Goal: Transaction & Acquisition: Purchase product/service

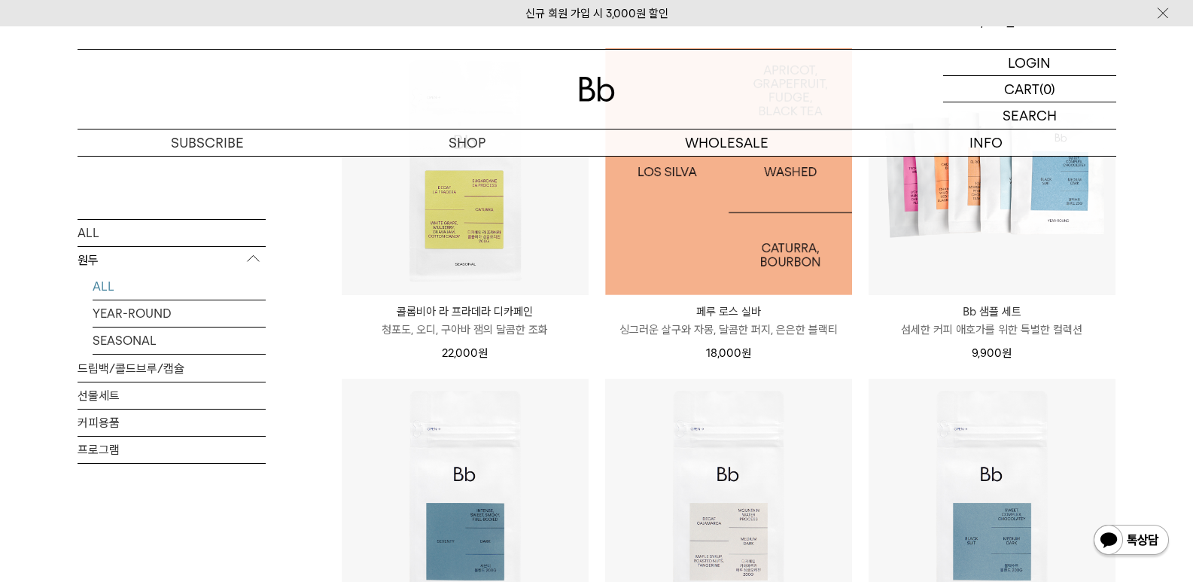
scroll to position [527, 0]
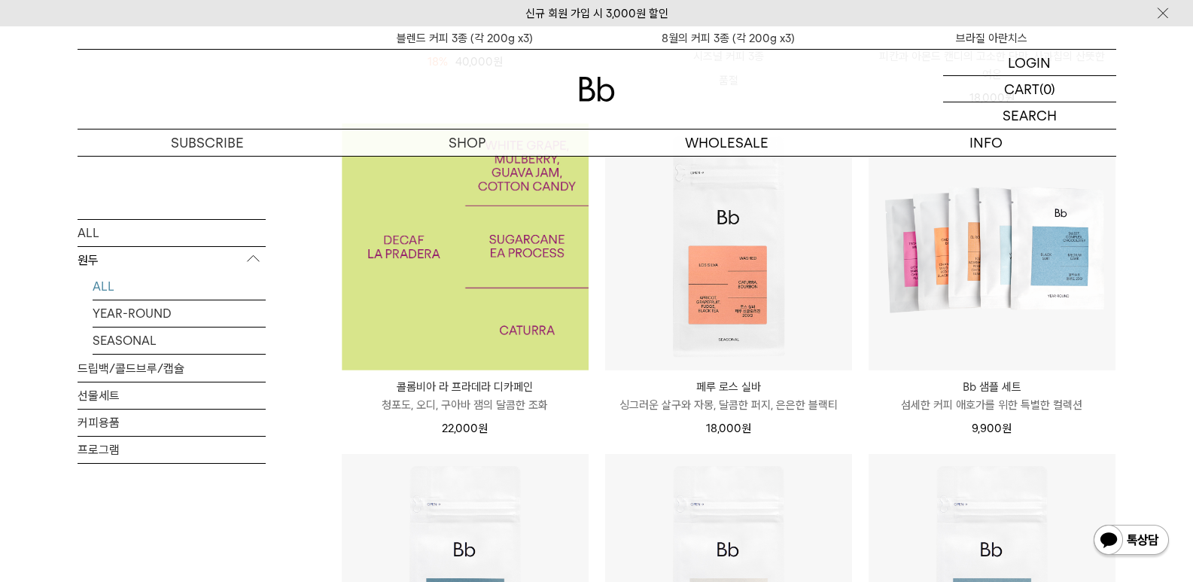
click at [435, 256] on img at bounding box center [465, 246] width 247 height 247
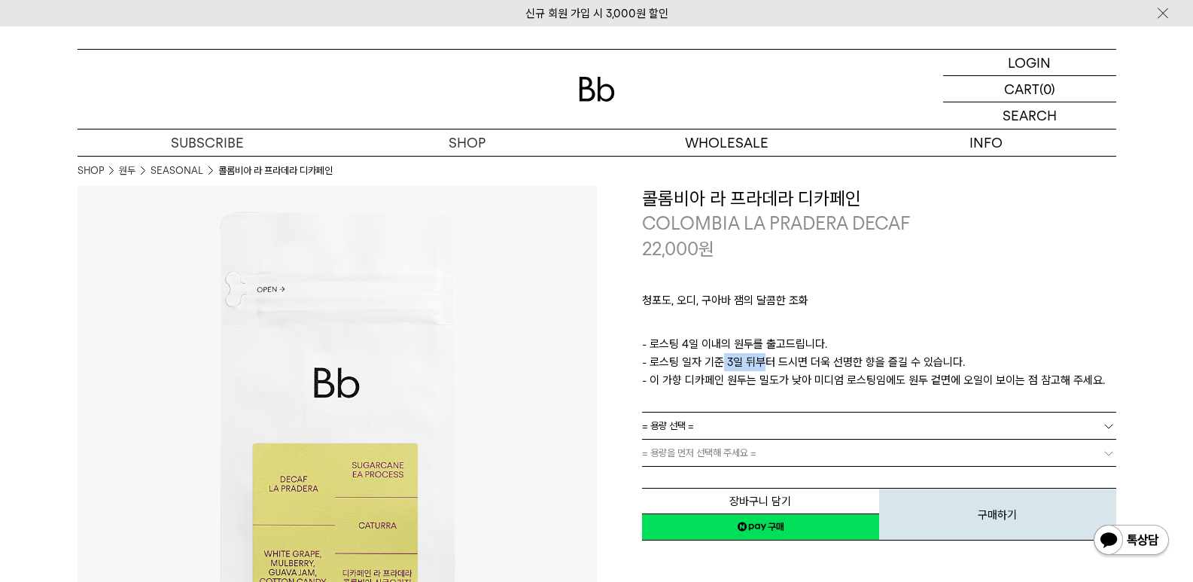
drag, startPoint x: 711, startPoint y: 361, endPoint x: 751, endPoint y: 361, distance: 39.9
click at [751, 361] on p "- 로스팅 4일 이내의 원두를 출고드립니다. - 로스팅 일자 기준 3일 뒤부터 드시면 더욱 선명한 향을 즐길 수 있습니다. - 이 가향 디카페…" at bounding box center [879, 362] width 474 height 54
drag, startPoint x: 674, startPoint y: 342, endPoint x: 704, endPoint y: 361, distance: 34.9
click at [691, 343] on p "- 로스팅 4일 이내의 원두를 출고드립니다. - 로스팅 일자 기준 3일 뒤부터 드시면 더욱 선명한 향을 즐길 수 있습니다. - 이 가향 디카페…" at bounding box center [879, 362] width 474 height 54
drag, startPoint x: 728, startPoint y: 362, endPoint x: 737, endPoint y: 362, distance: 9.0
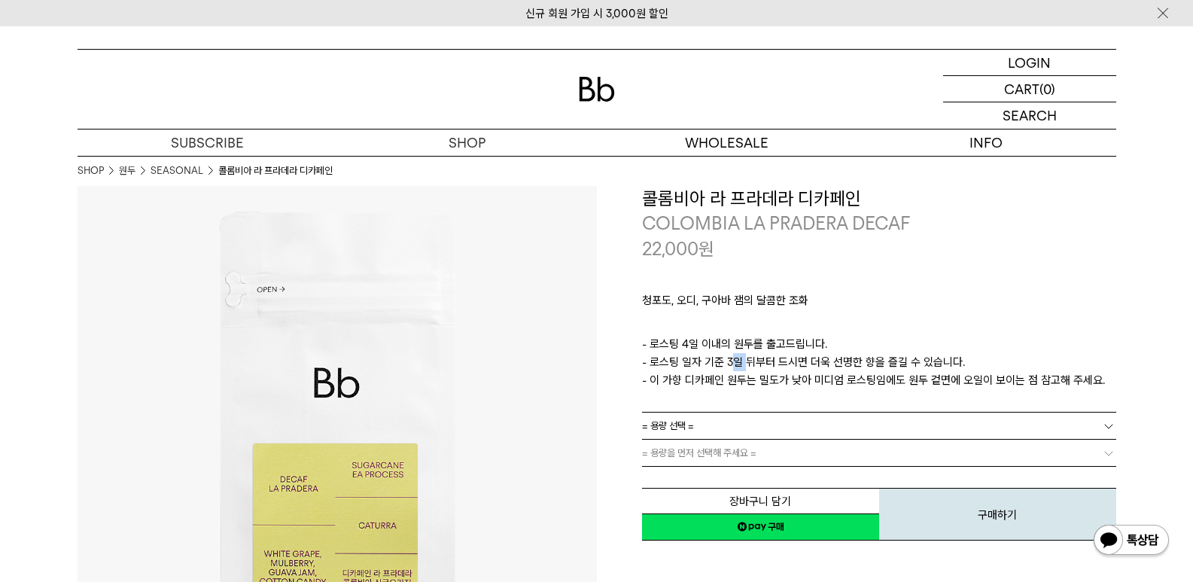
click at [737, 362] on p "- 로스팅 4일 이내의 원두를 출고드립니다. - 로스팅 일자 기준 3일 뒤부터 드시면 더욱 선명한 향을 즐길 수 있습니다. - 이 가향 디카페…" at bounding box center [879, 362] width 474 height 54
drag, startPoint x: 713, startPoint y: 381, endPoint x: 761, endPoint y: 378, distance: 48.2
click at [761, 378] on p "- 로스팅 4일 이내의 원두를 출고드립니다. - 로스팅 일자 기준 3일 뒤부터 드시면 더욱 선명한 향을 즐길 수 있습니다. - 이 가향 디카페…" at bounding box center [879, 362] width 474 height 54
drag, startPoint x: 856, startPoint y: 377, endPoint x: 929, endPoint y: 376, distance: 73.0
click at [929, 376] on p "- 로스팅 4일 이내의 원두를 출고드립니다. - 로스팅 일자 기준 3일 뒤부터 드시면 더욱 선명한 향을 즐길 수 있습니다. - 이 가향 디카페…" at bounding box center [879, 362] width 474 height 54
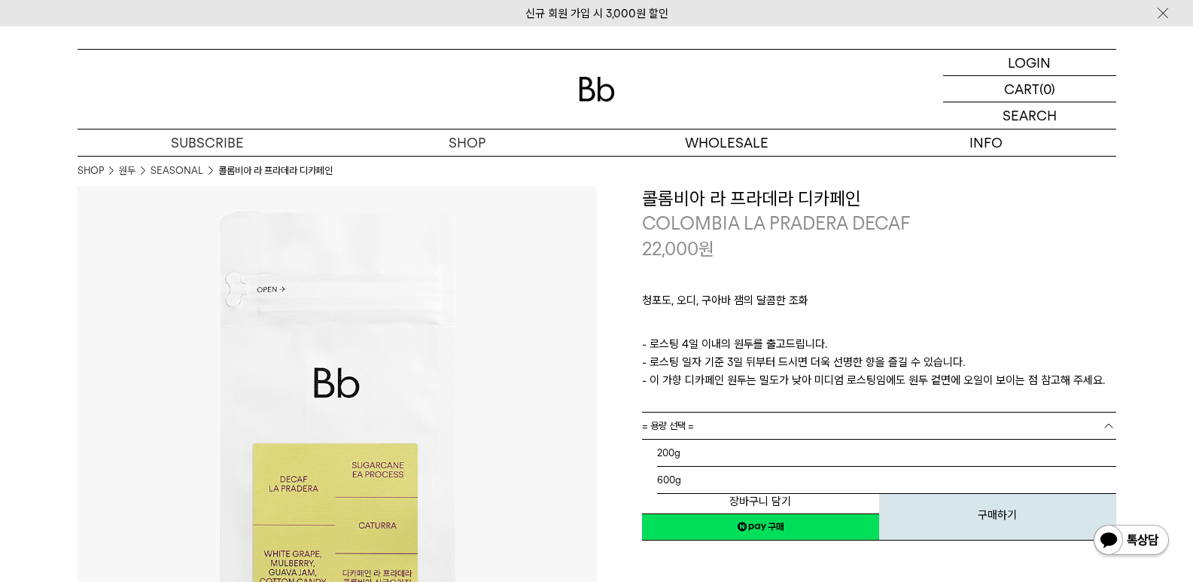
click at [777, 431] on link "= 용량 선택 =" at bounding box center [879, 425] width 474 height 26
click at [665, 454] on li "200g" at bounding box center [886, 452] width 459 height 27
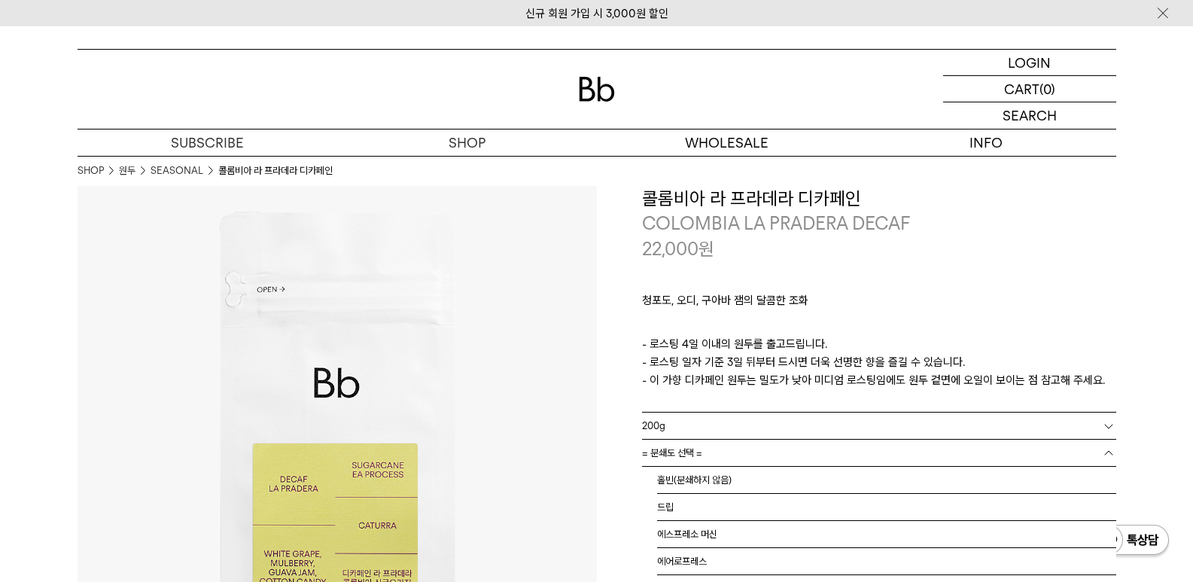
click at [716, 454] on link "= 분쇄도 선택 =" at bounding box center [879, 452] width 474 height 26
click at [670, 505] on li "드립" at bounding box center [886, 507] width 459 height 27
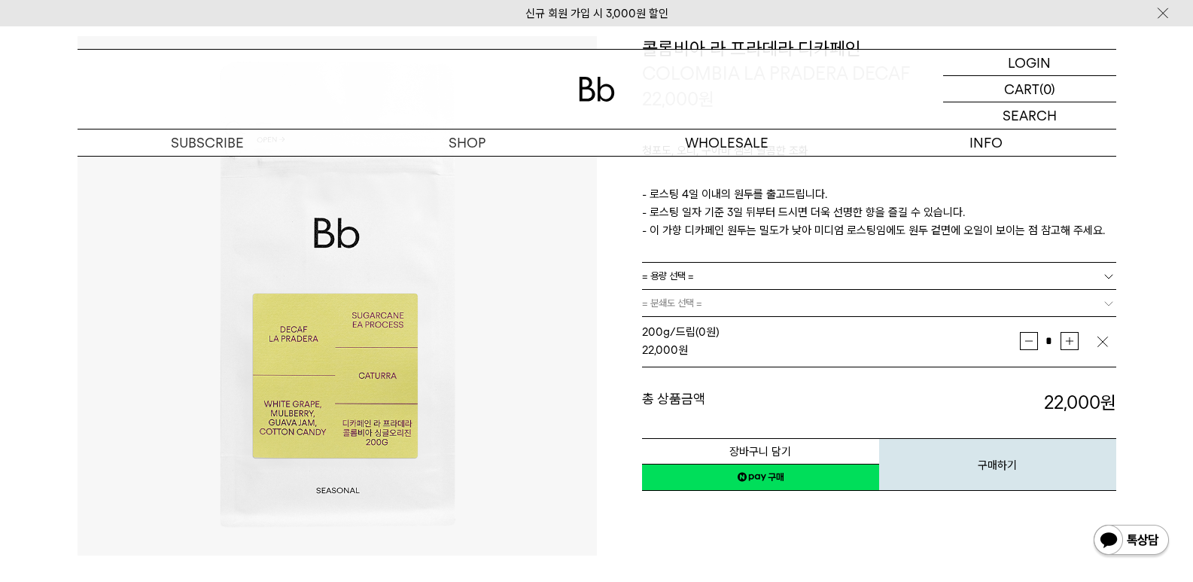
scroll to position [150, 0]
click at [720, 273] on link "= 용량 선택 =" at bounding box center [879, 275] width 474 height 26
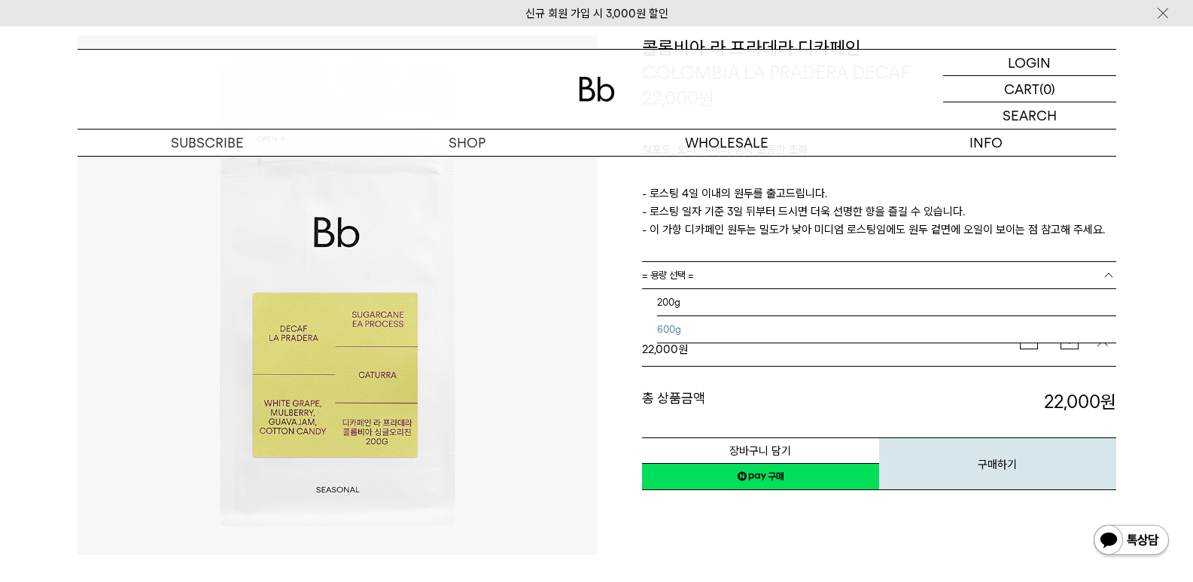
click at [673, 326] on li "600g" at bounding box center [886, 329] width 459 height 27
click at [725, 299] on link "= 분쇄도 선택 =" at bounding box center [879, 302] width 474 height 26
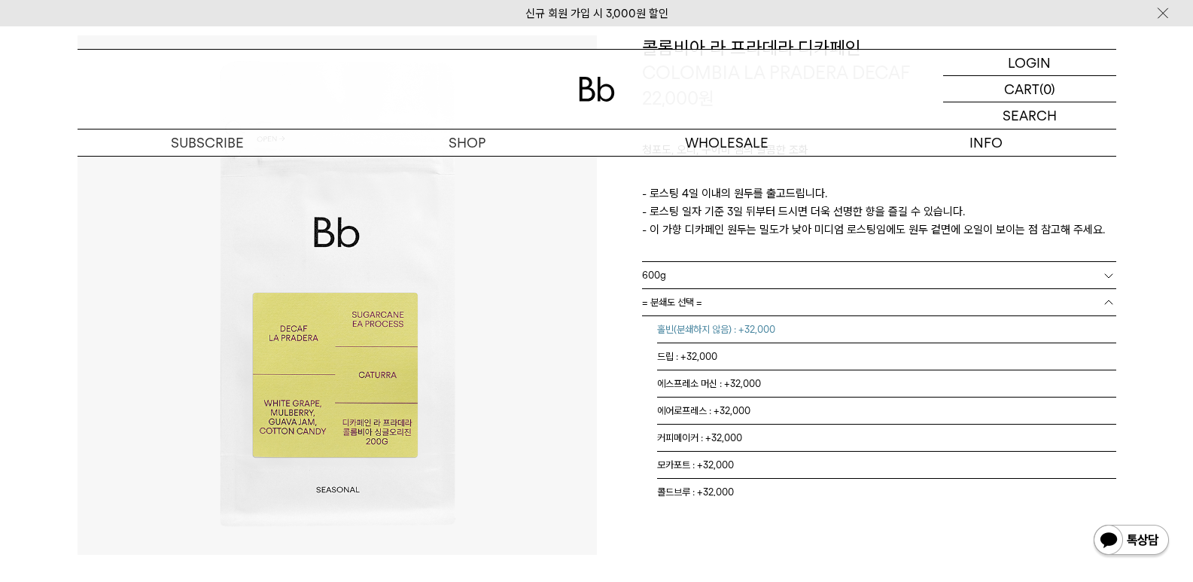
click at [703, 324] on li "홀빈(분쇄하지 않음) : +32,000" at bounding box center [886, 329] width 459 height 27
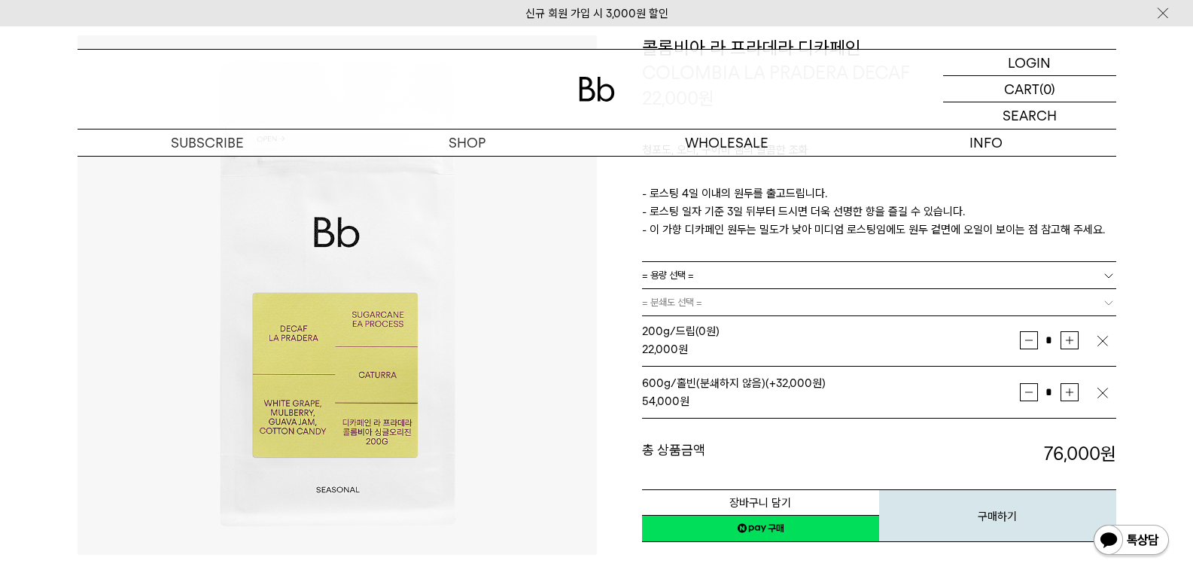
click at [1095, 338] on img "button" at bounding box center [1102, 340] width 15 height 15
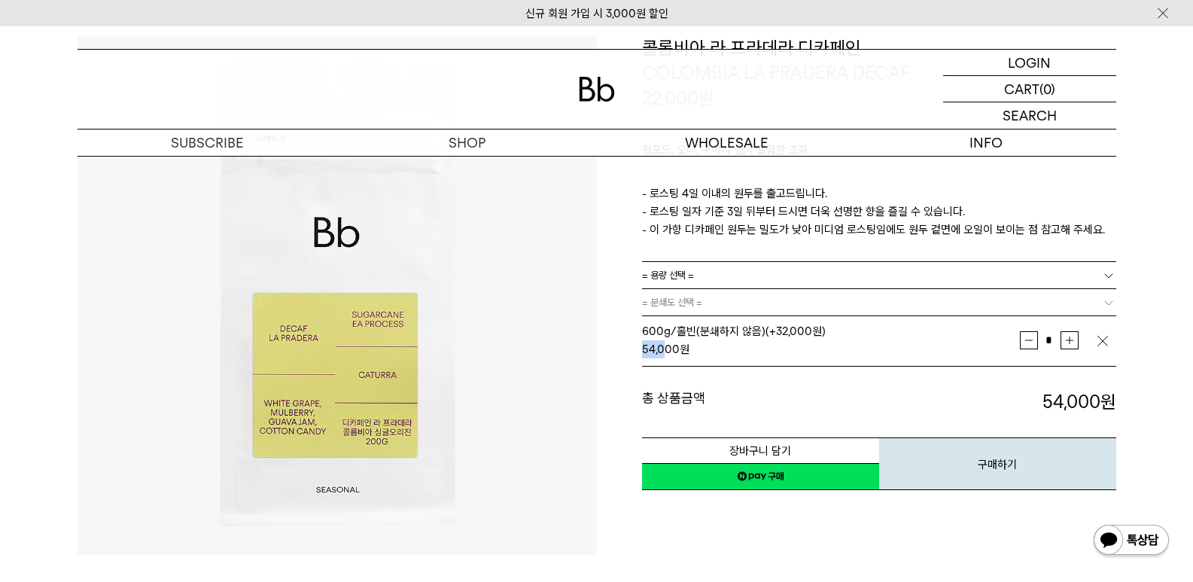
click at [667, 351] on div "**********" at bounding box center [856, 263] width 519 height 456
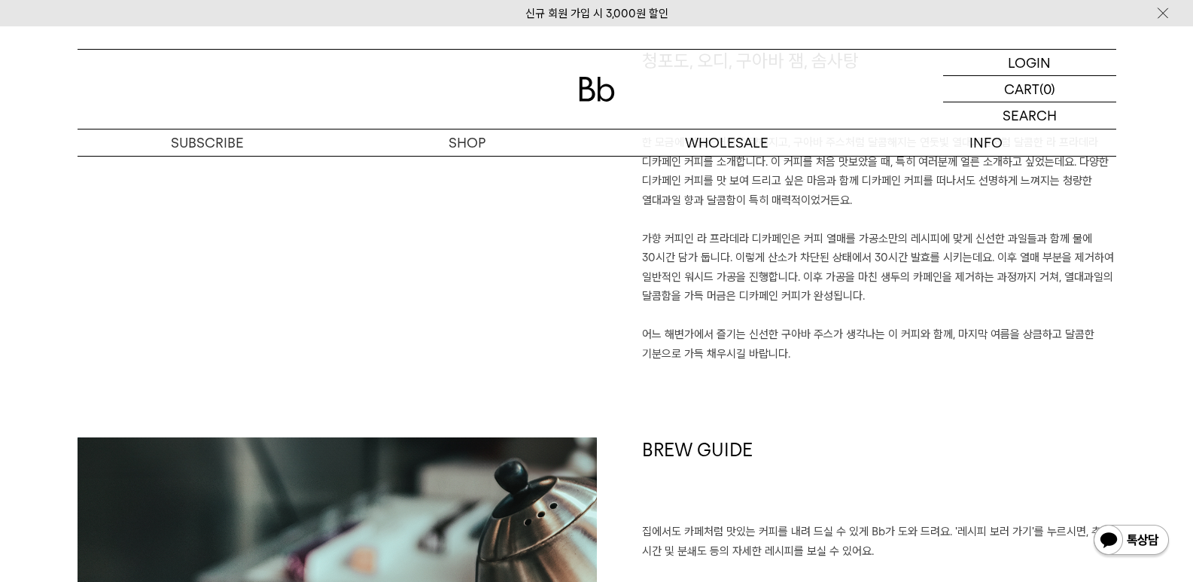
scroll to position [1053, 0]
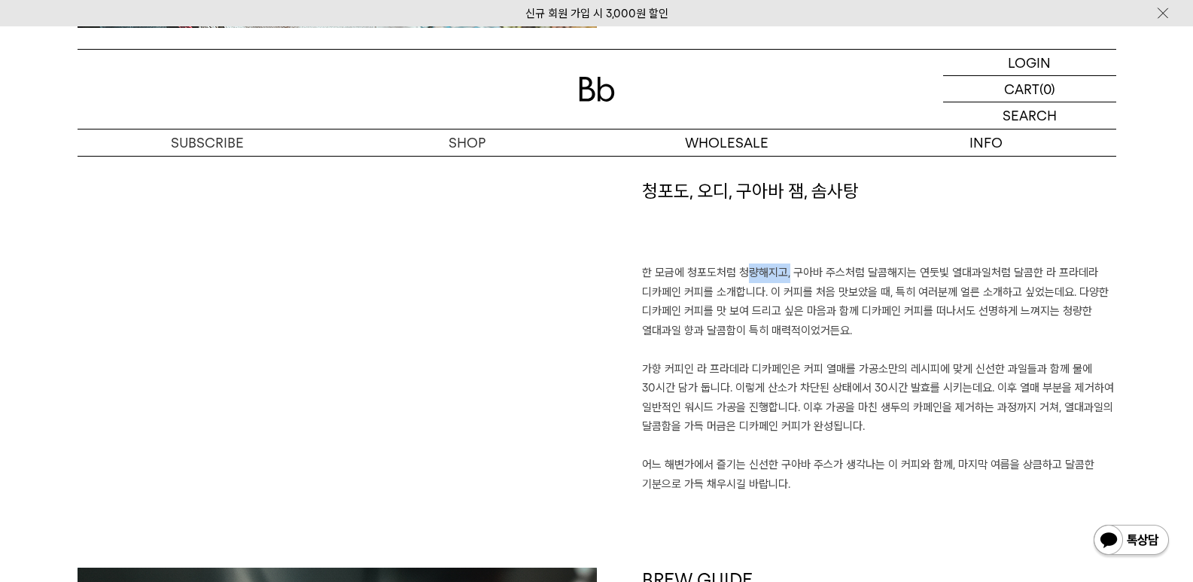
drag, startPoint x: 740, startPoint y: 269, endPoint x: 773, endPoint y: 271, distance: 33.2
click at [773, 271] on p "한 모금에 청포도처럼 청량해지고, 구아바 주스처럼 달콤해지는 연둣빛 열대과일처럼 달콤한 라 프라데라 디카페인 커피를 소개합니다. 이 커피를 처…" at bounding box center [879, 378] width 474 height 230
drag, startPoint x: 912, startPoint y: 273, endPoint x: 932, endPoint y: 338, distance: 67.6
click at [932, 338] on p "한 모금에 청포도처럼 청량해지고, 구아바 주스처럼 달콤해지는 연둣빛 열대과일처럼 달콤한 라 프라데라 디카페인 커피를 소개합니다. 이 커피를 처…" at bounding box center [879, 378] width 474 height 230
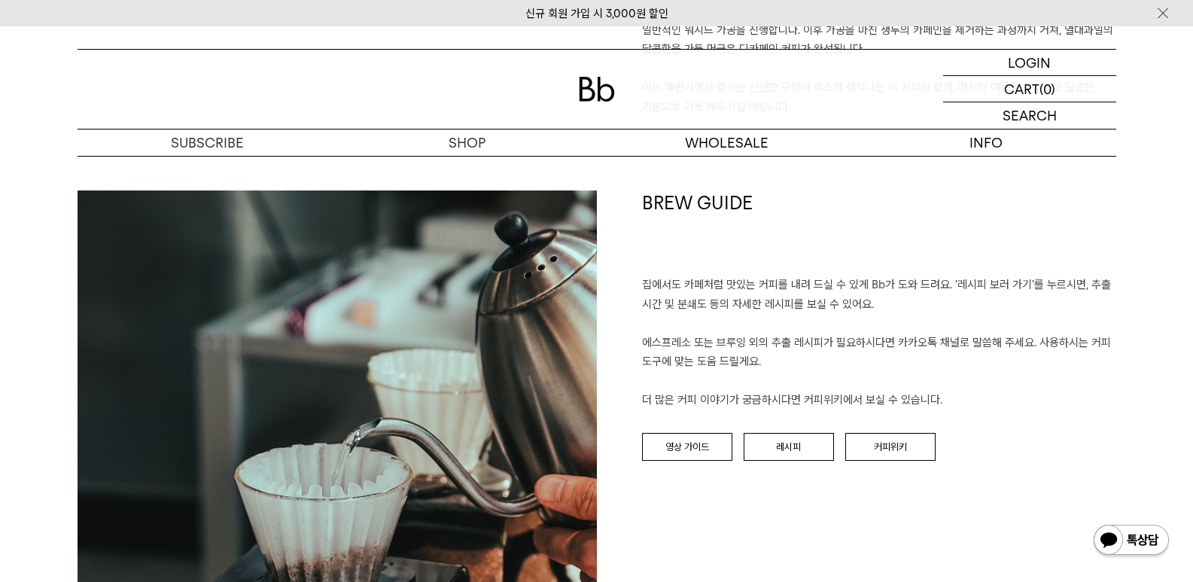
scroll to position [1430, 0]
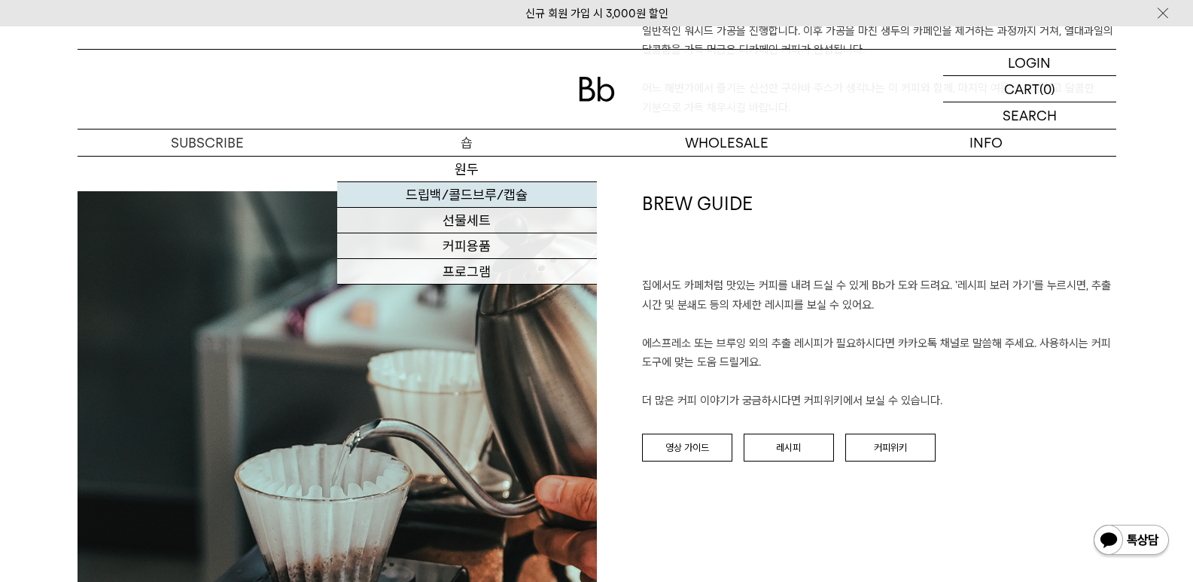
click at [473, 189] on link "드립백/콜드브루/캡슐" at bounding box center [467, 195] width 260 height 26
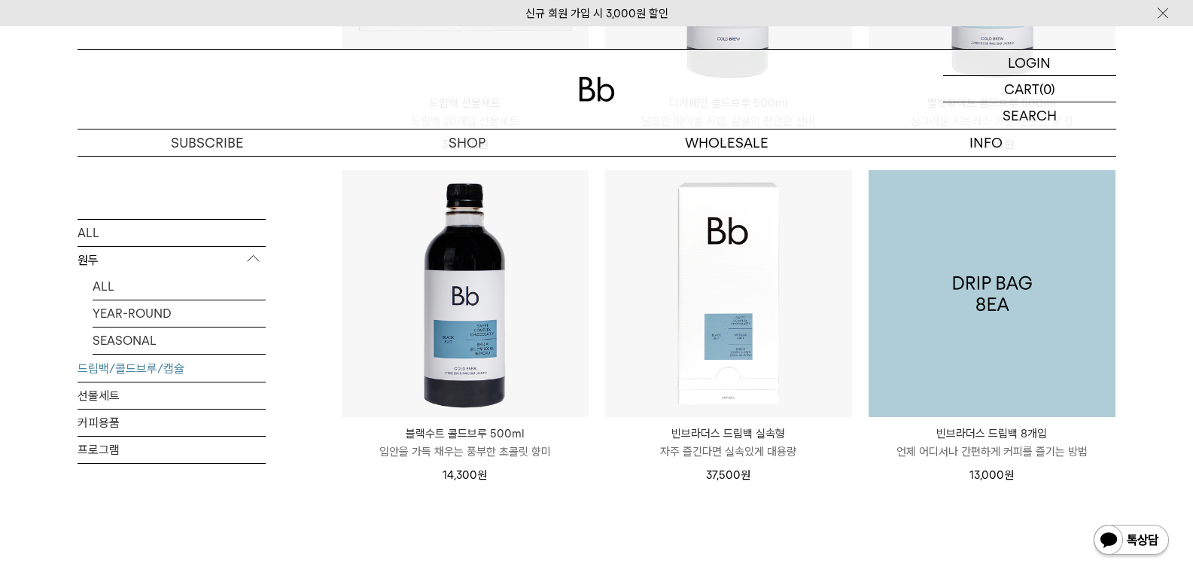
scroll to position [1204, 0]
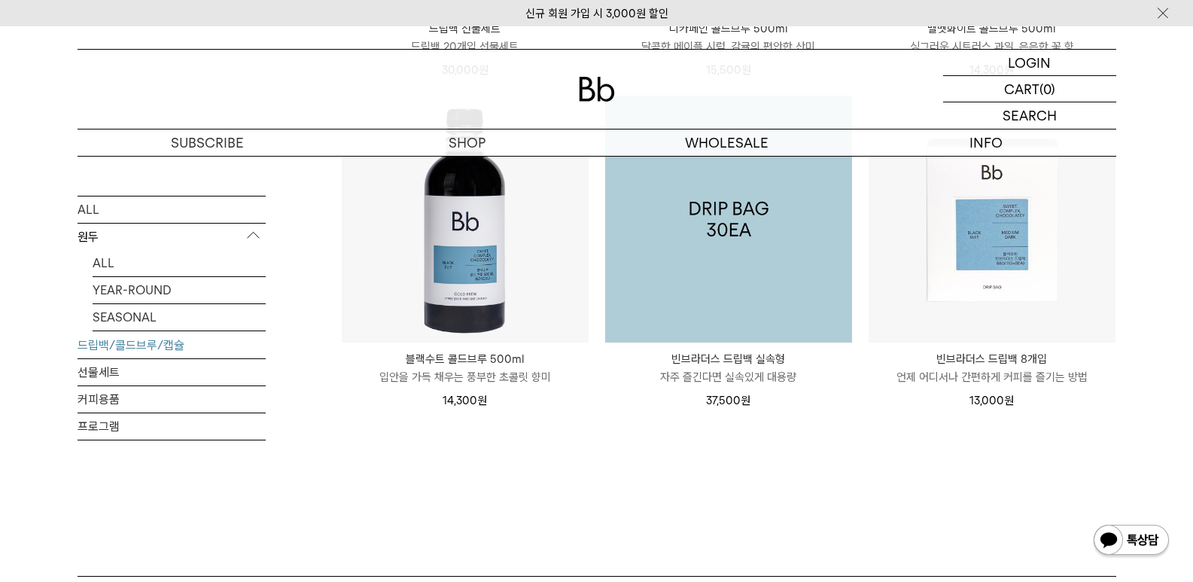
click at [744, 272] on img at bounding box center [728, 219] width 247 height 247
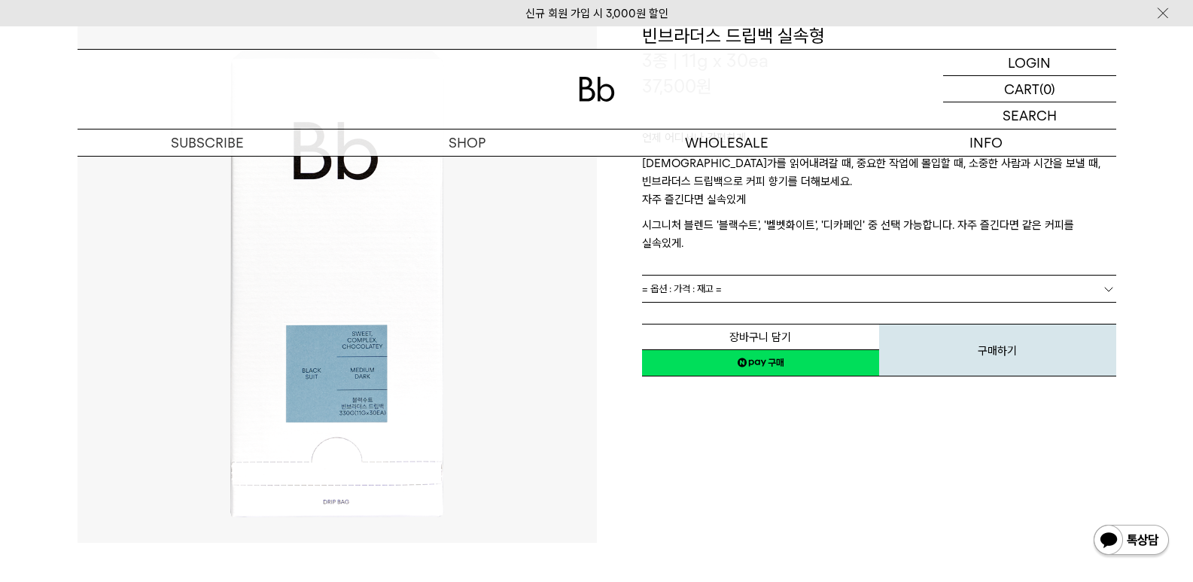
scroll to position [75, 0]
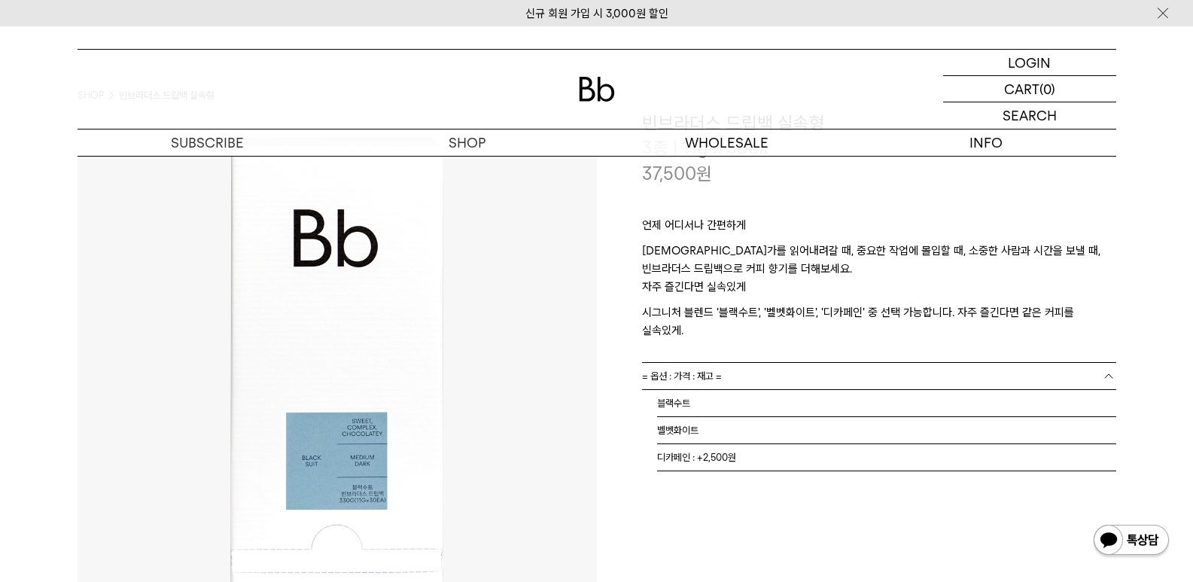
click at [733, 363] on link "= 옵션 : 가격 : 재고 =" at bounding box center [879, 376] width 474 height 26
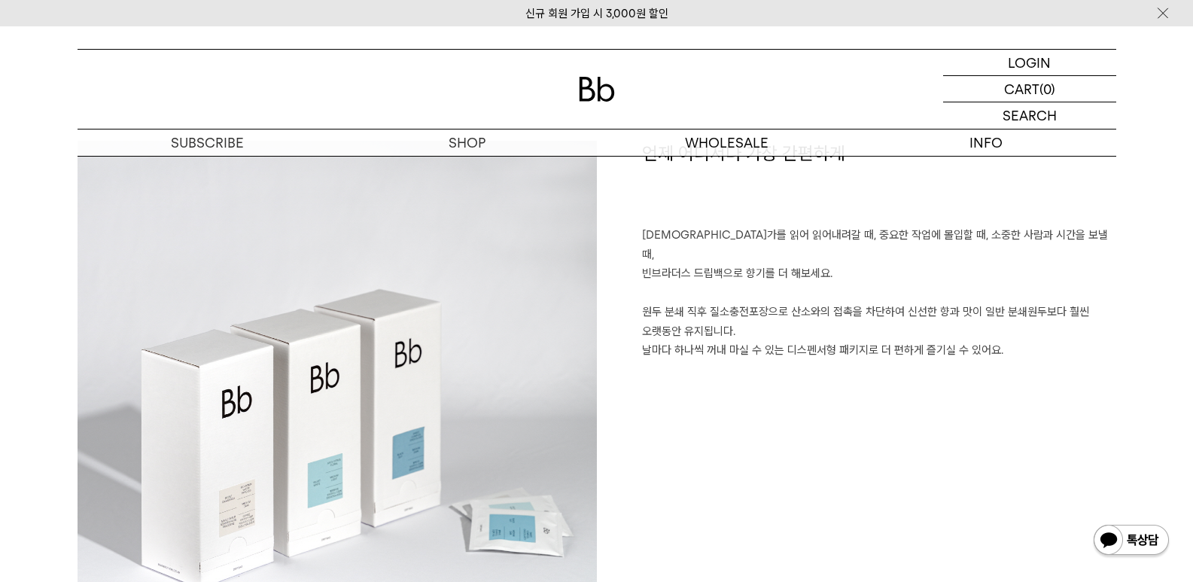
scroll to position [1279, 0]
